Goal: Find specific page/section: Find specific page/section

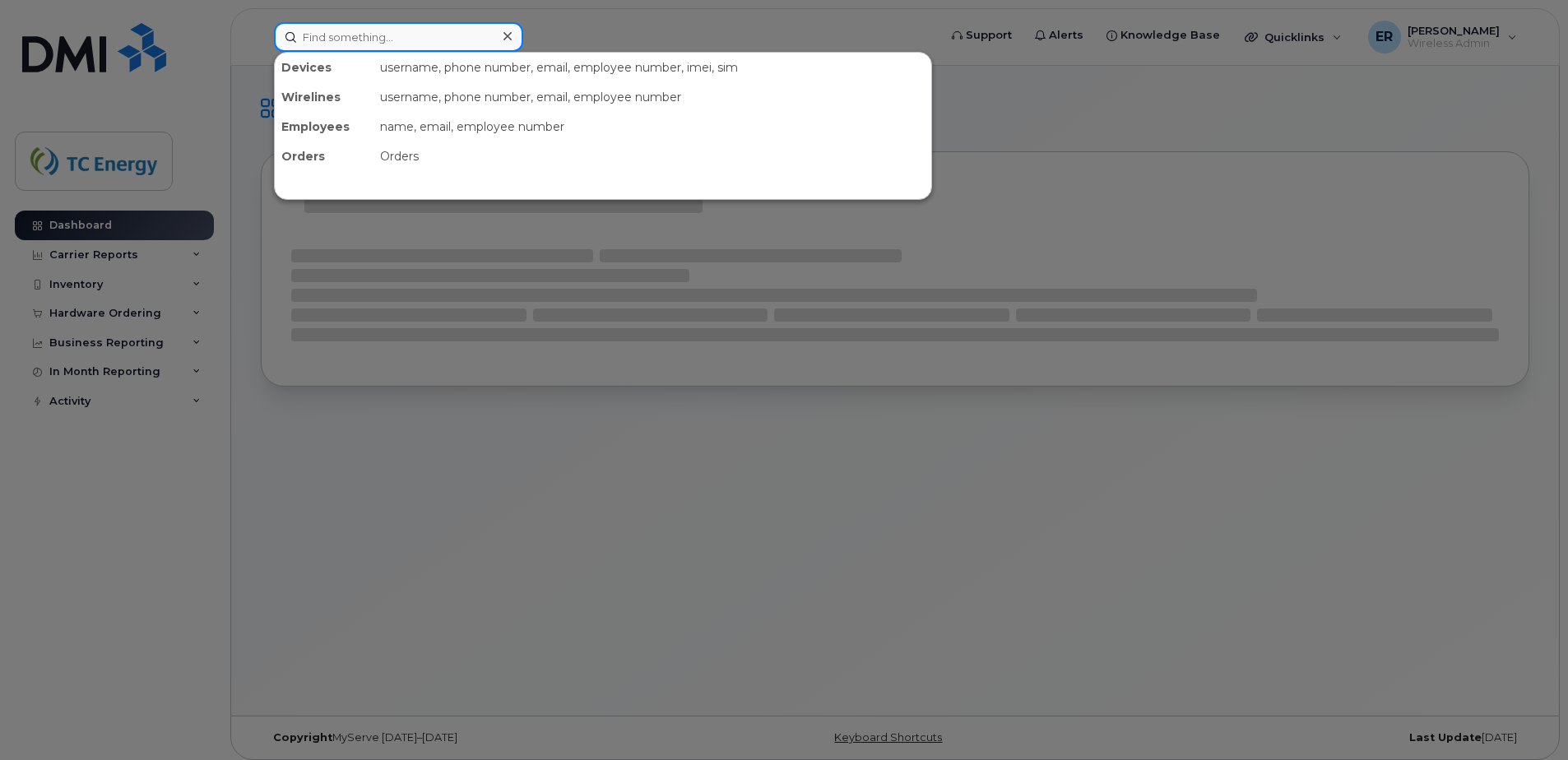
click at [468, 30] on input at bounding box center [398, 36] width 249 height 29
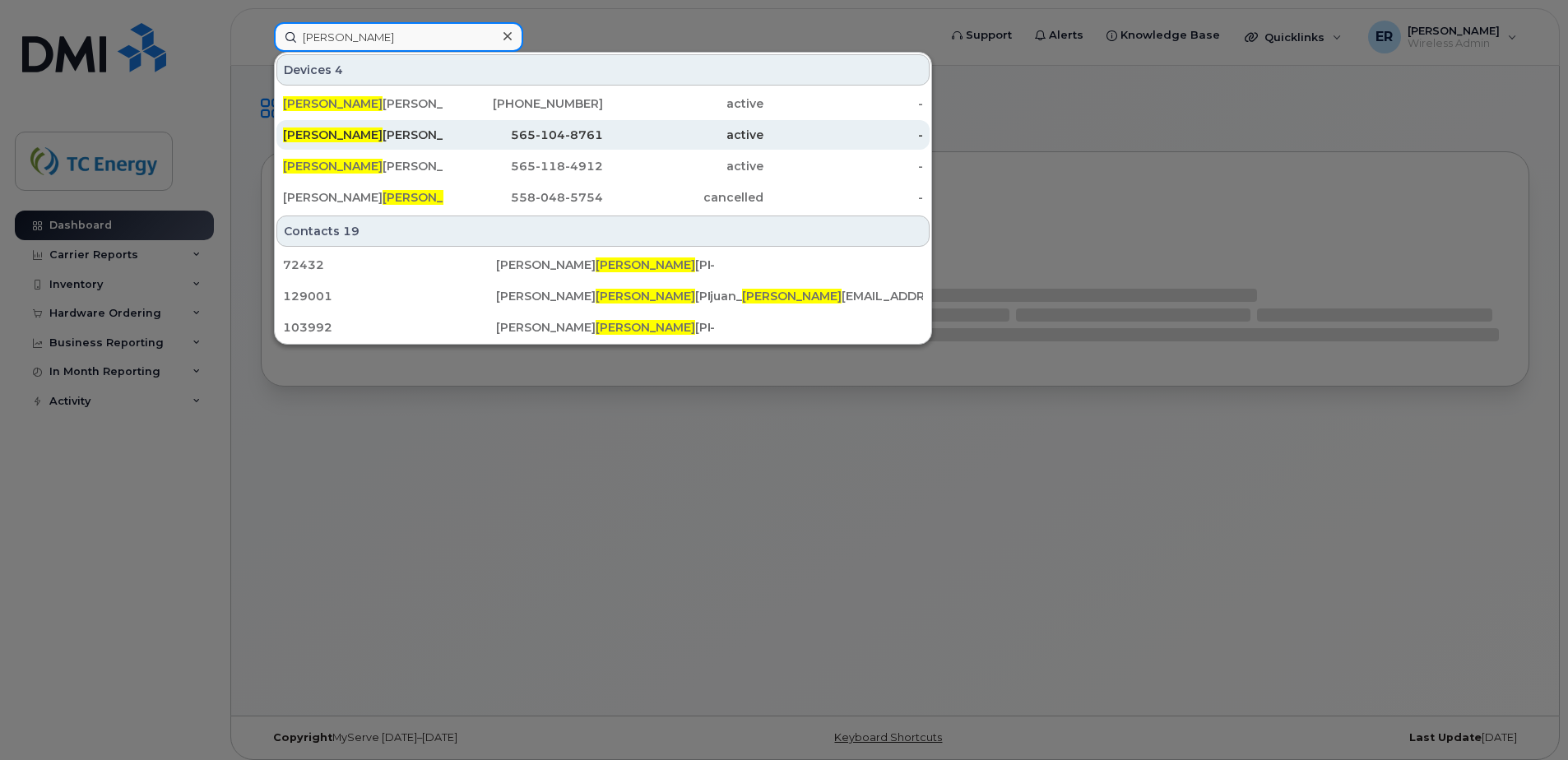
type input "[PERSON_NAME]"
click at [375, 130] on div "[PERSON_NAME] [PERSON_NAME]" at bounding box center [363, 135] width 161 height 17
